Goal: Find specific page/section: Find specific page/section

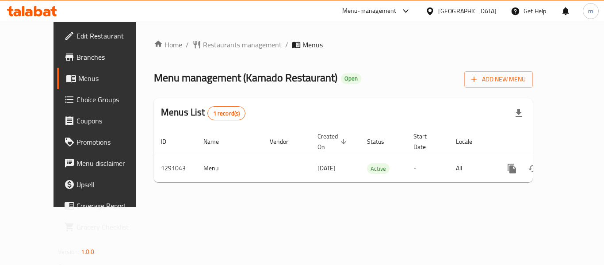
click at [459, 15] on div "[GEOGRAPHIC_DATA]" at bounding box center [467, 11] width 58 height 10
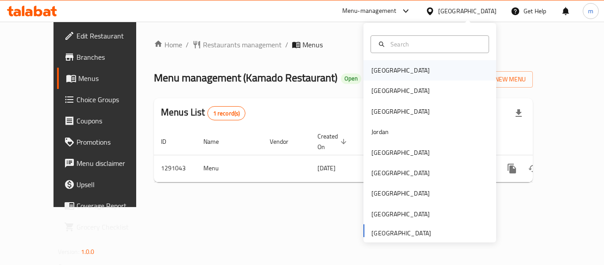
click at [383, 72] on div "[GEOGRAPHIC_DATA]" at bounding box center [400, 70] width 58 height 10
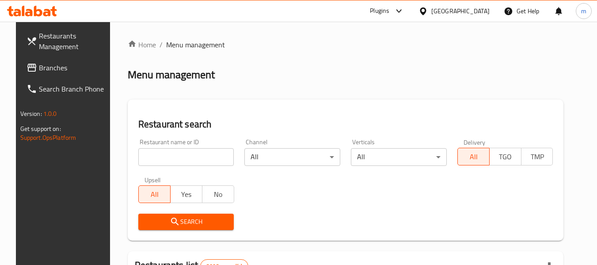
click at [52, 67] on span "Branches" at bounding box center [74, 67] width 70 height 11
